Goal: Transaction & Acquisition: Purchase product/service

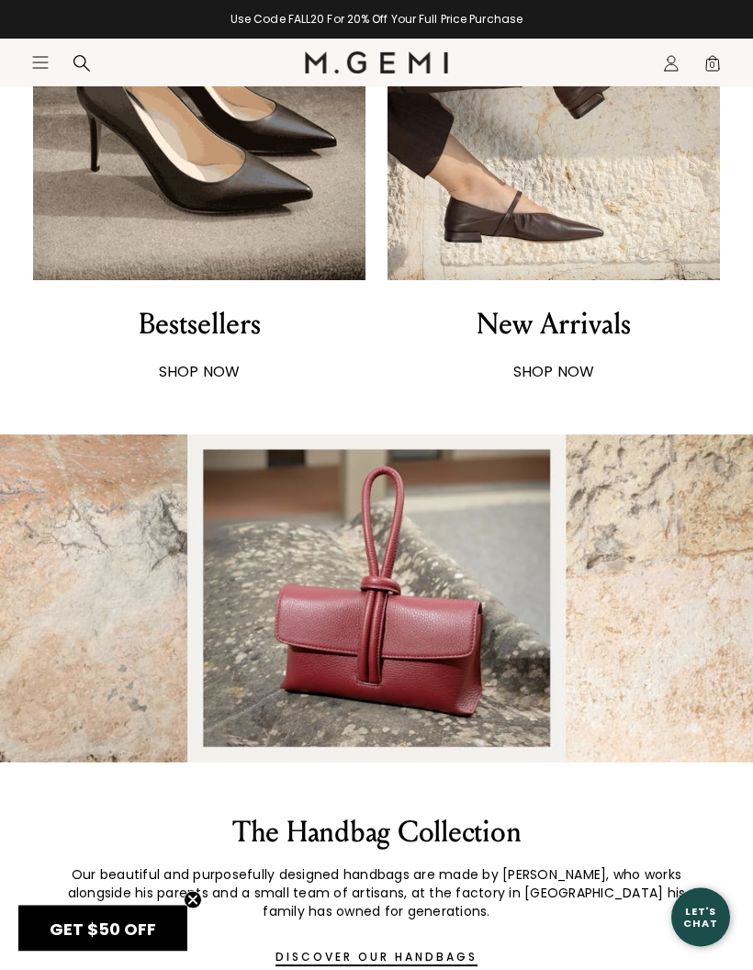
scroll to position [894, 0]
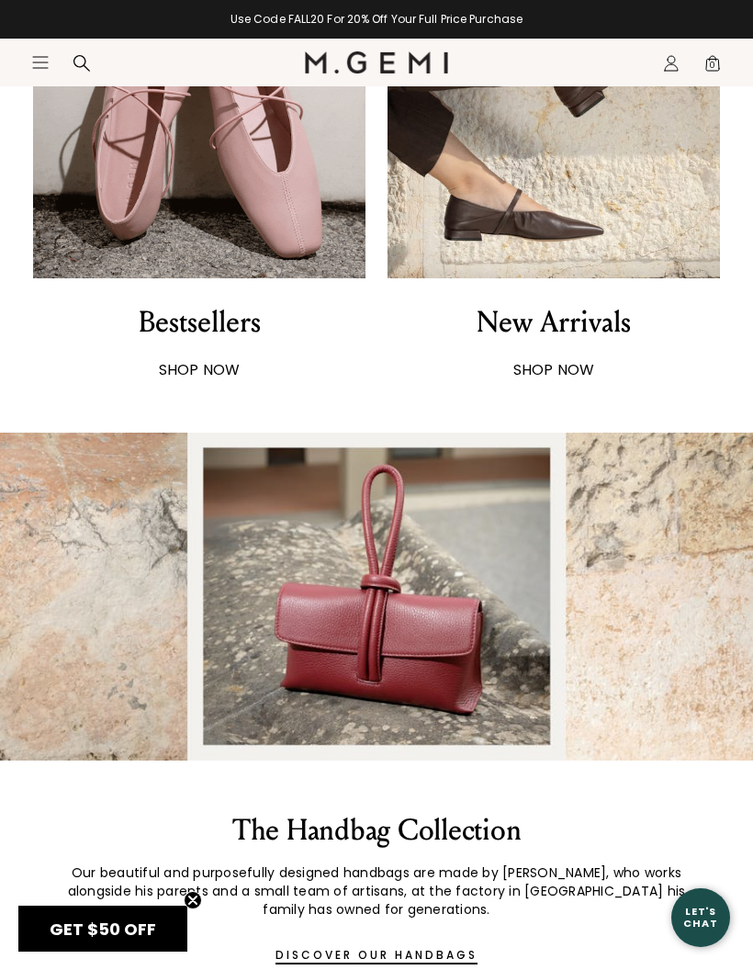
click at [569, 333] on div "New Arrivals" at bounding box center [554, 322] width 154 height 44
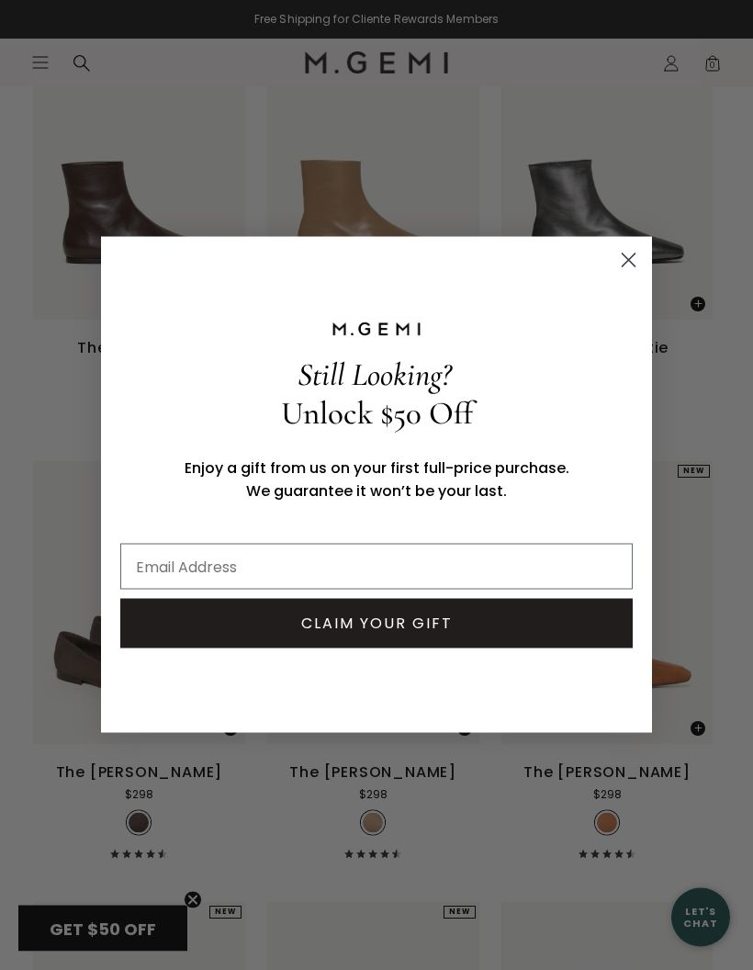
scroll to position [5083, 0]
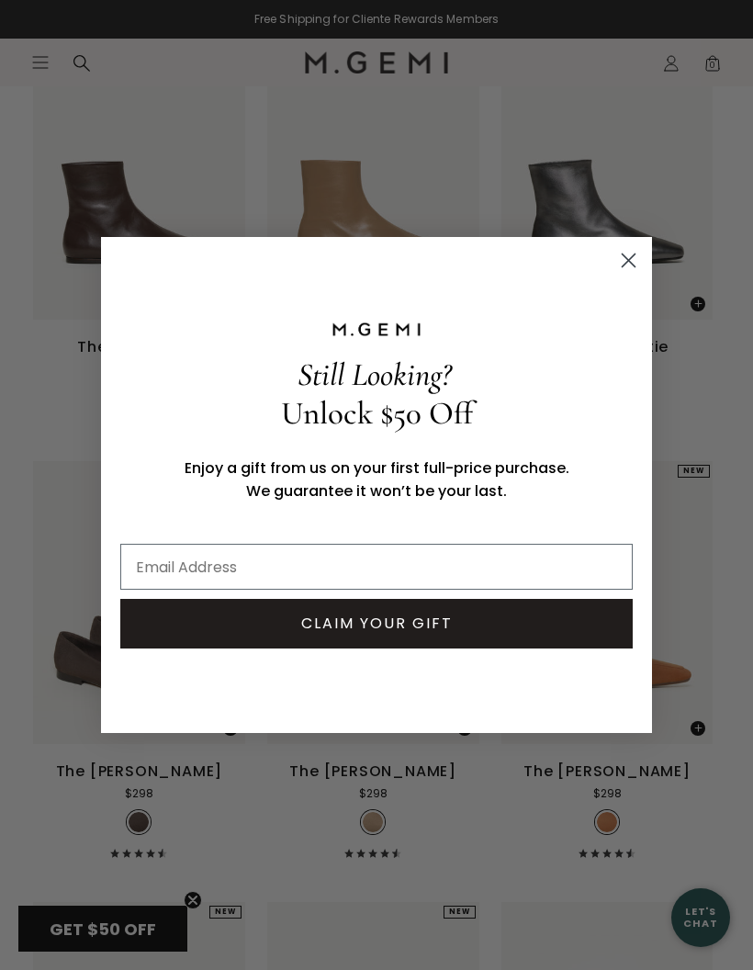
click at [631, 276] on circle "Close dialog" at bounding box center [628, 260] width 30 height 30
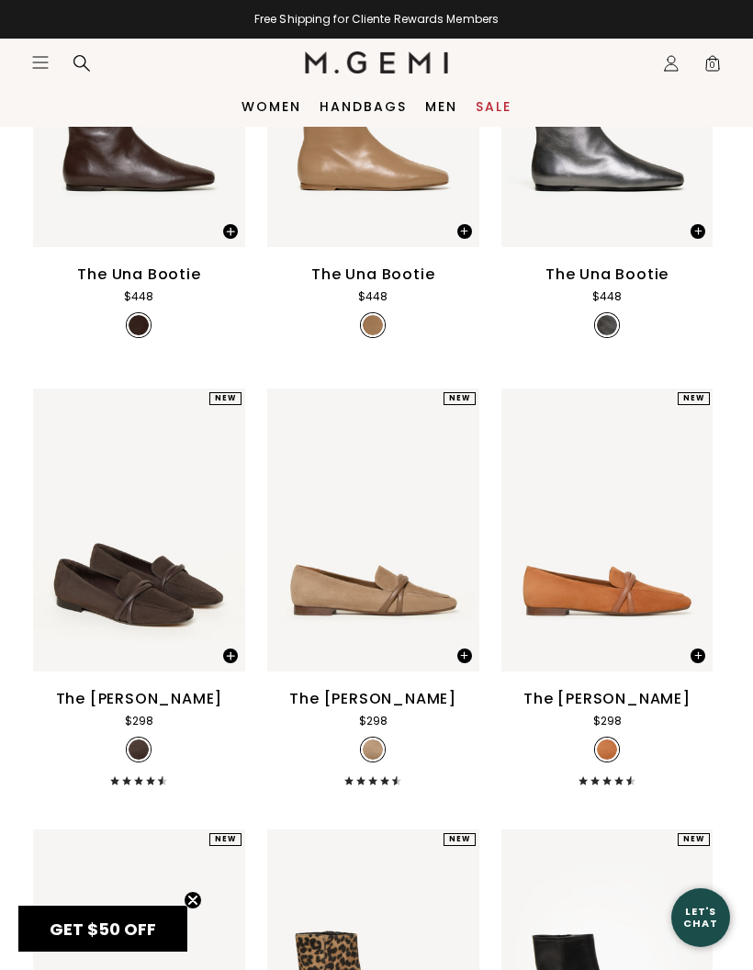
scroll to position [5090, 0]
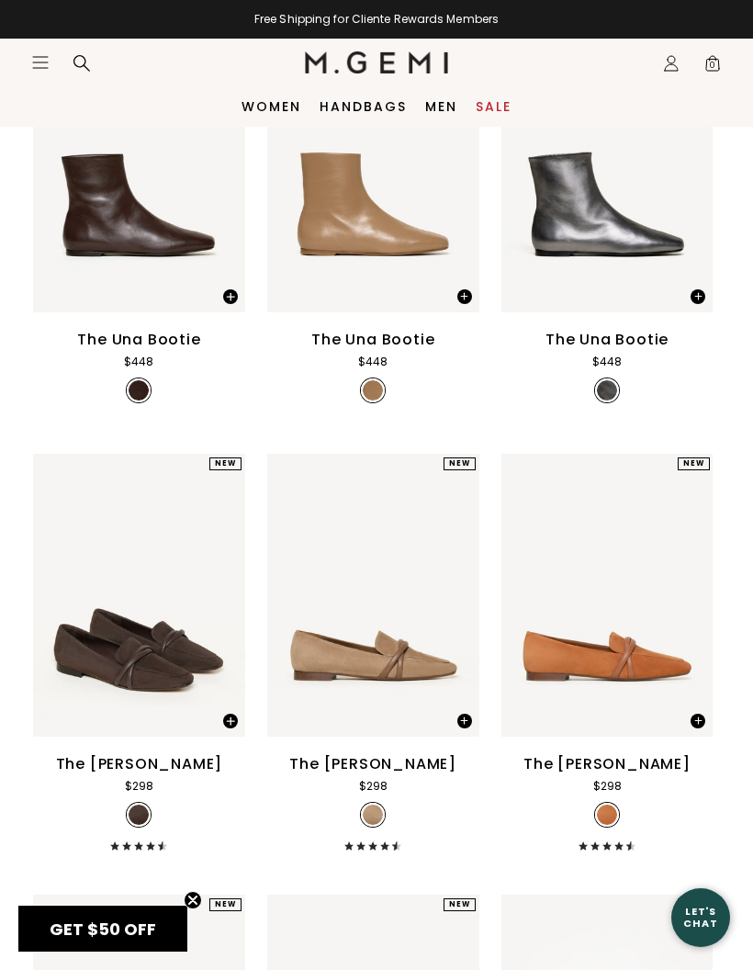
click at [503, 110] on link "Sale" at bounding box center [494, 106] width 36 height 15
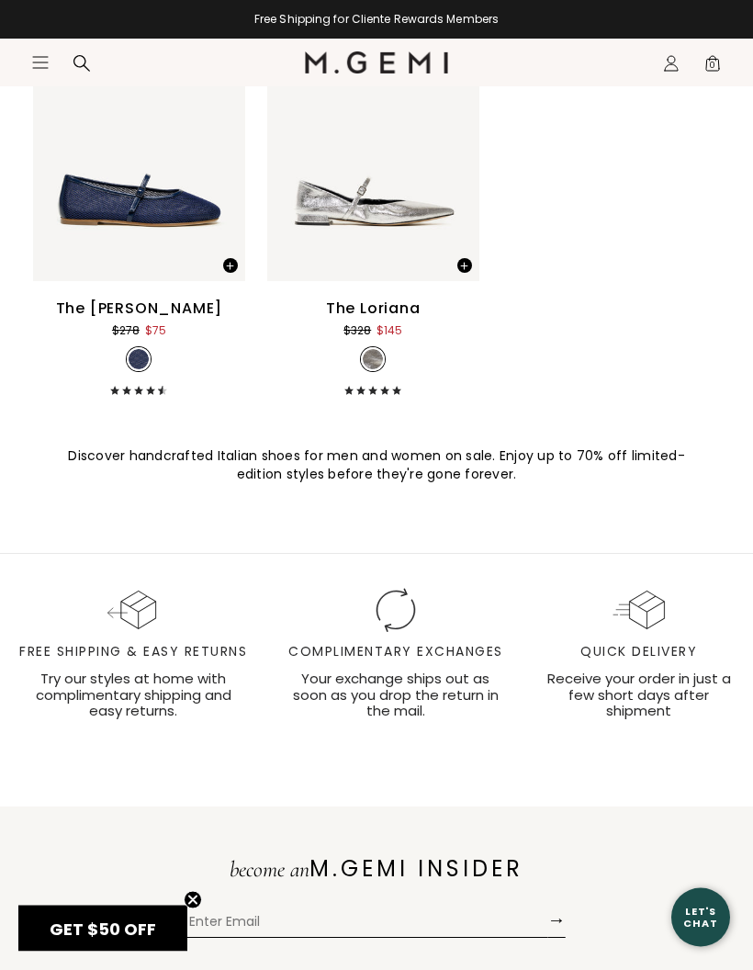
scroll to position [12945, 0]
